Goal: Check status: Check status

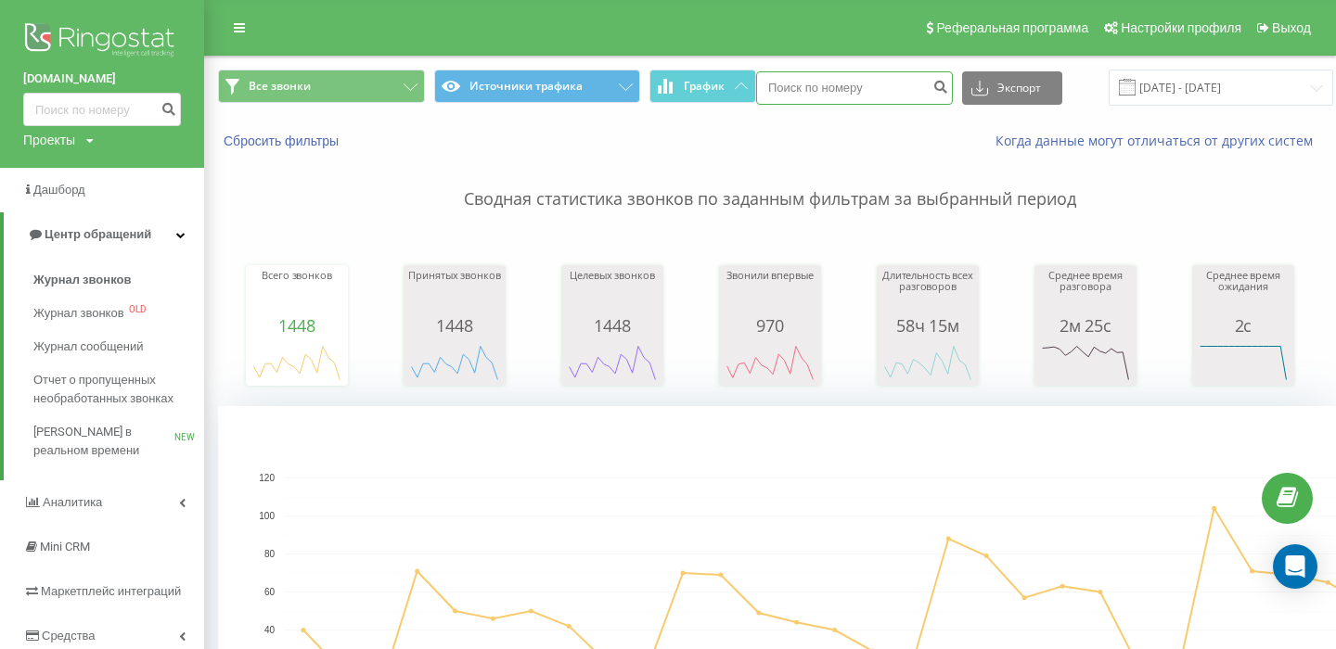
click at [876, 96] on input at bounding box center [854, 87] width 197 height 33
paste input "[PHONE_NUMBER]"
type input "[PHONE_NUMBER]"
click at [1146, 92] on input "[DATE] - [DATE]" at bounding box center [1220, 88] width 224 height 36
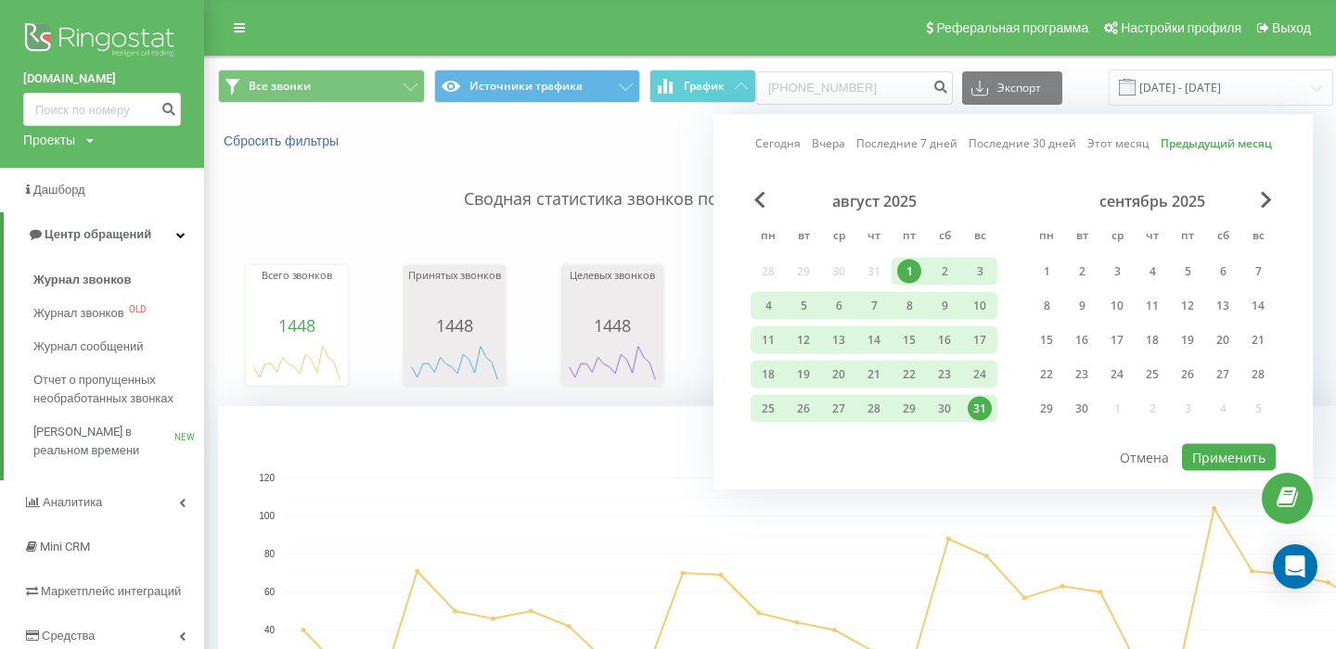
click at [927, 140] on link "Последние 7 дней" at bounding box center [906, 143] width 101 height 18
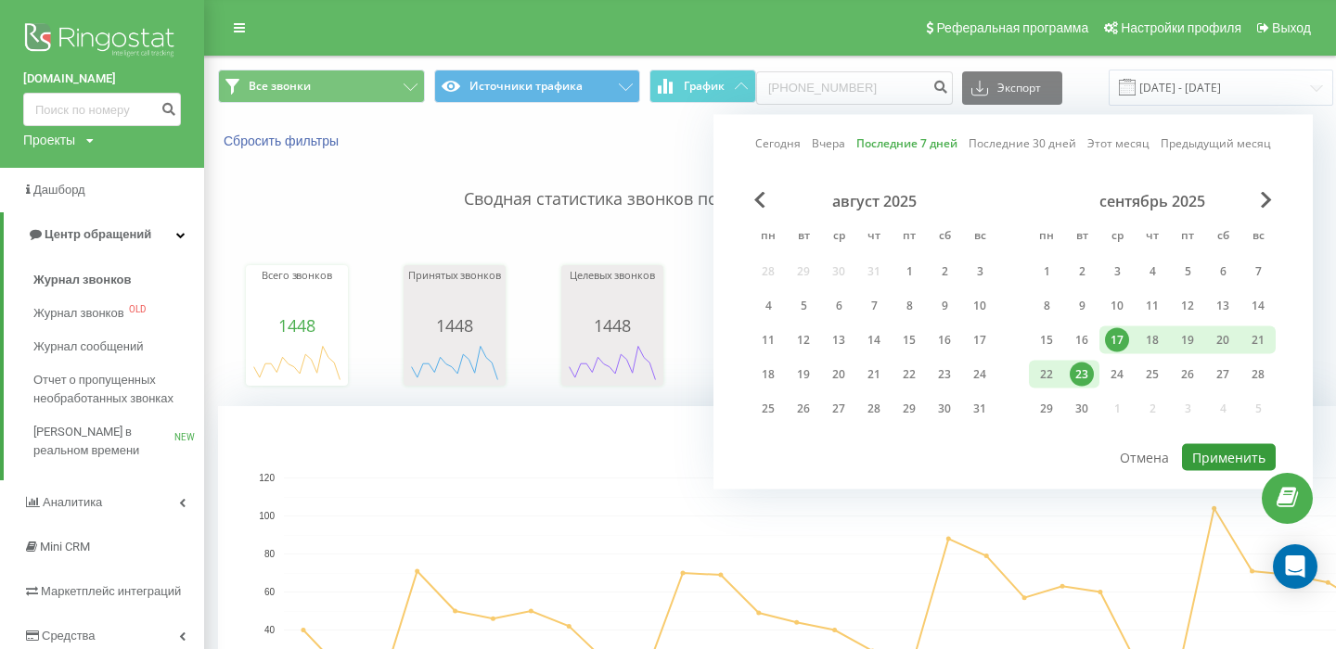
click at [1232, 451] on button "Применить" at bounding box center [1229, 457] width 94 height 27
type input "[DATE] - [DATE]"
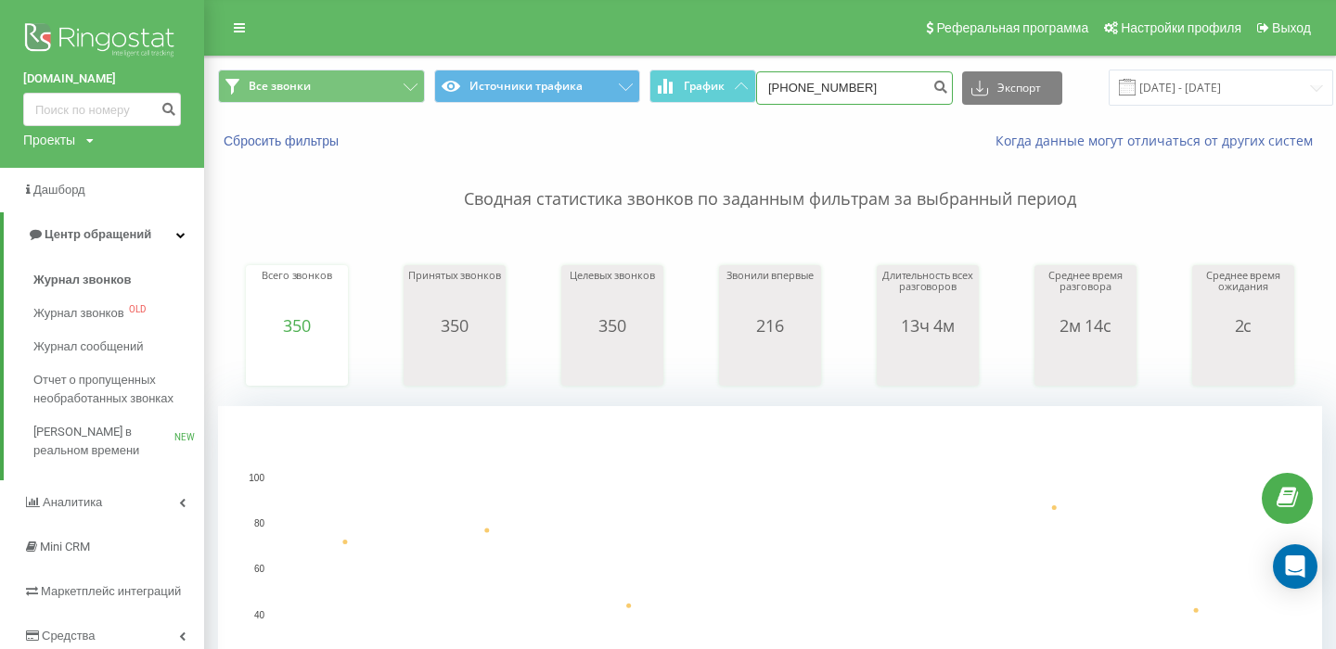
click at [862, 94] on input "[PHONE_NUMBER]" at bounding box center [854, 87] width 197 height 33
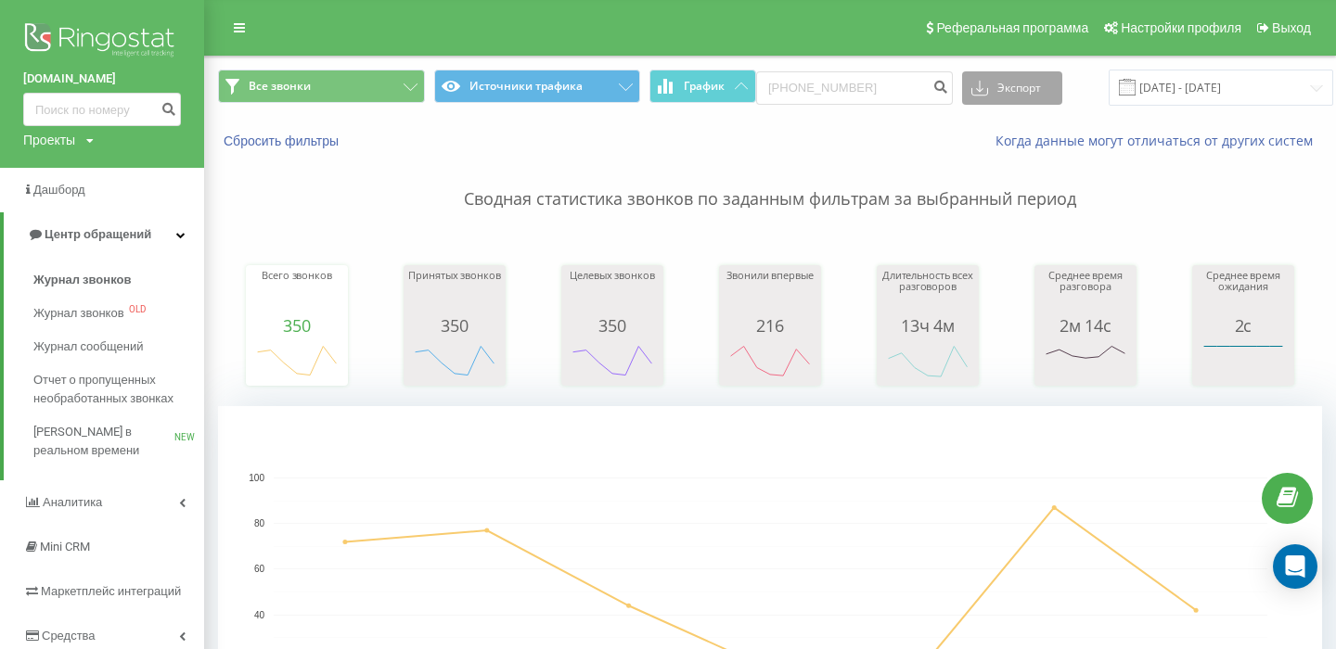
click at [980, 88] on button "Экспорт" at bounding box center [1012, 87] width 100 height 33
click at [820, 159] on p "Сводная статистика звонков по заданным фильтрам за выбранный период" at bounding box center [770, 180] width 1104 height 61
click at [932, 84] on icon "submit" at bounding box center [940, 84] width 16 height 11
